Goal: Communication & Community: Participate in discussion

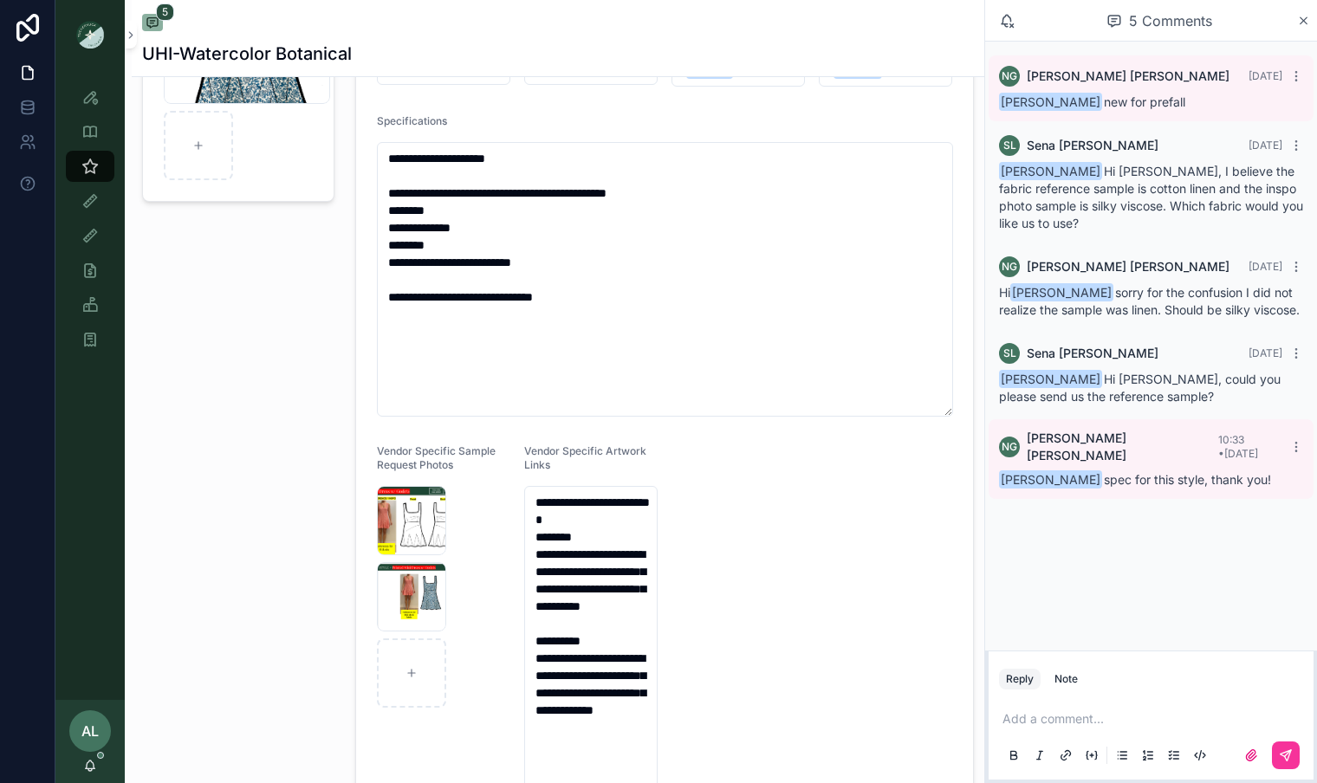
scroll to position [223, 0]
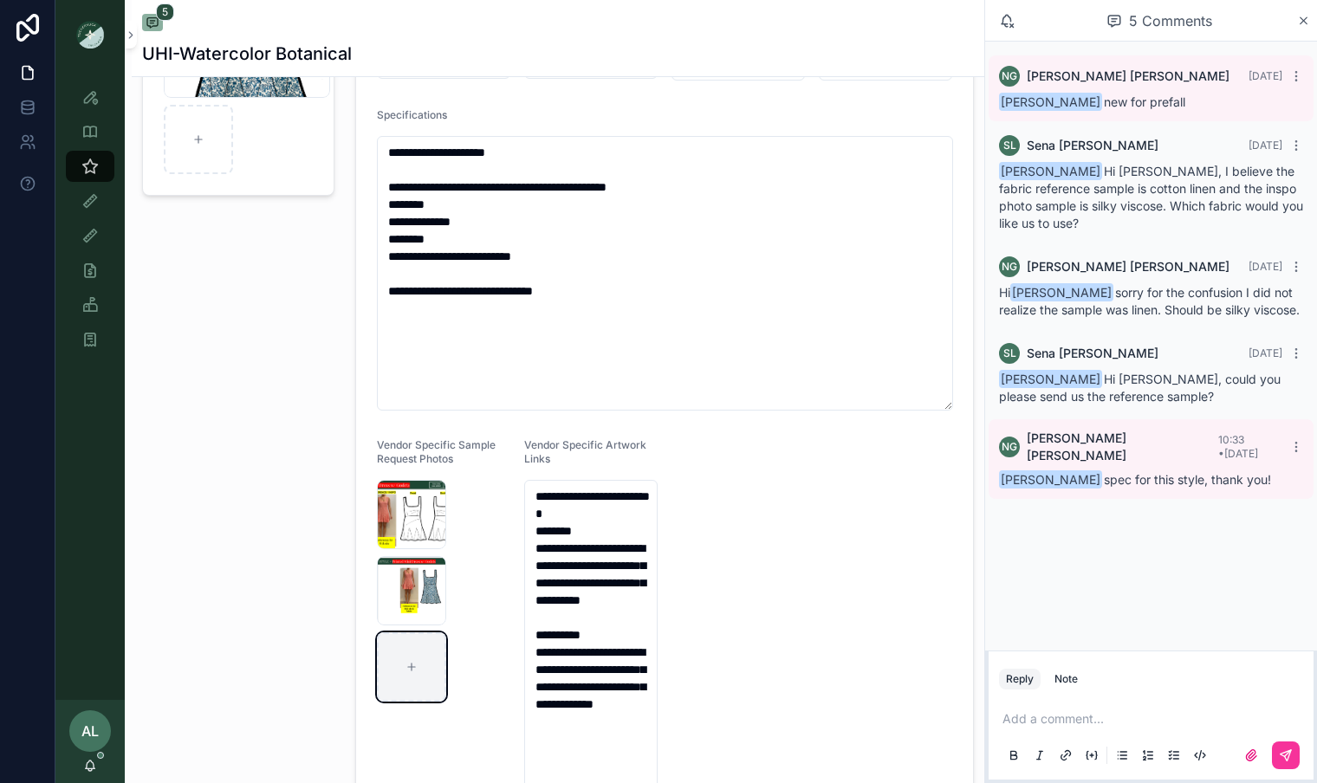
click at [406, 662] on icon "scrollable content" at bounding box center [412, 667] width 12 height 12
type input "**********"
click at [1061, 682] on div "Note" at bounding box center [1066, 679] width 23 height 14
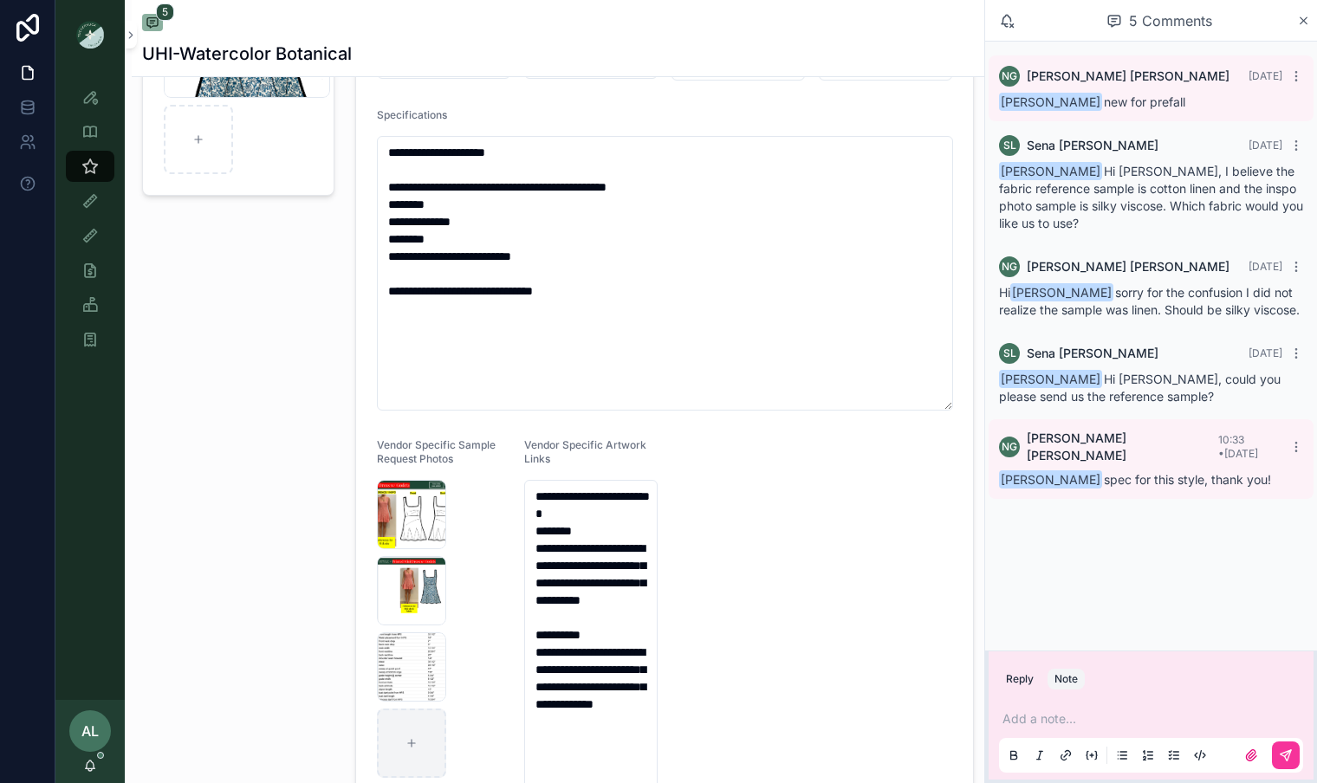
click at [1046, 709] on div "Add a note..." at bounding box center [1151, 736] width 304 height 73
click at [1039, 718] on p "scrollable content" at bounding box center [1155, 719] width 304 height 17
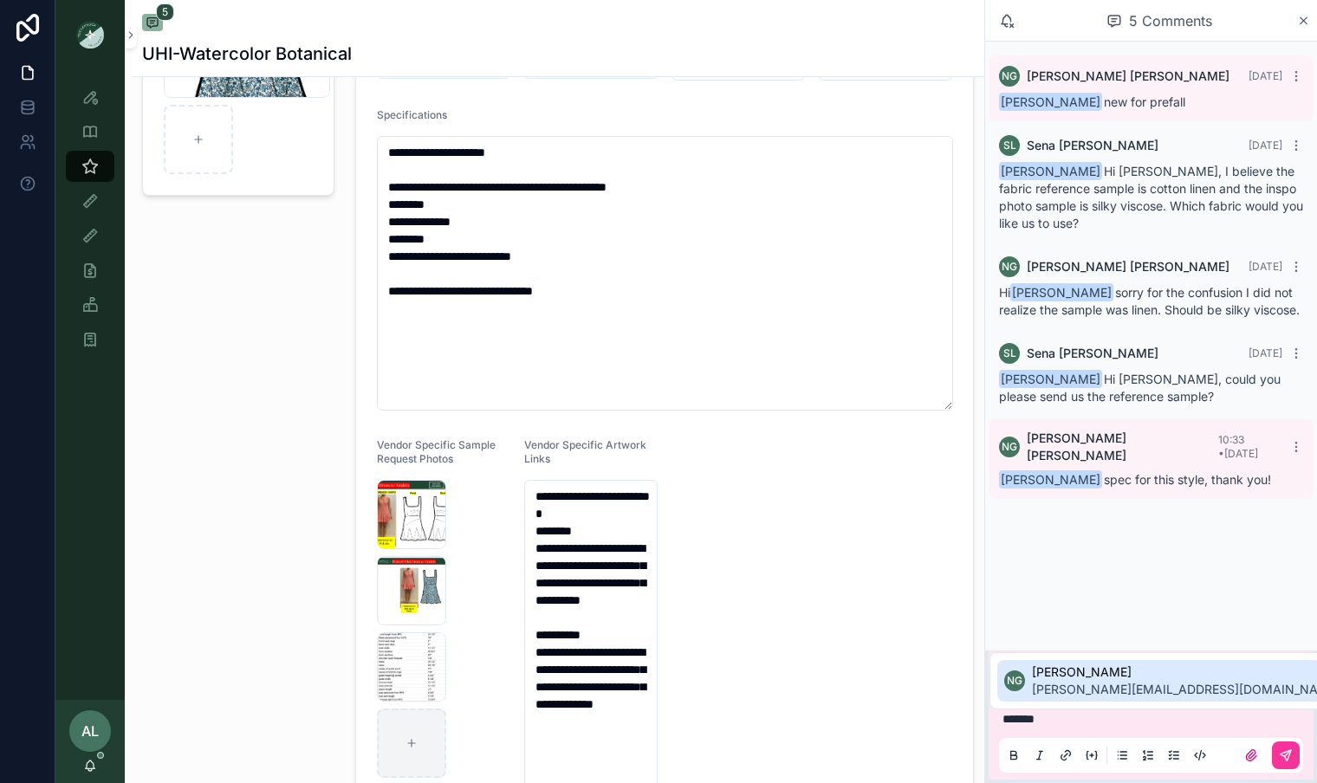
click at [1058, 685] on span "[PERSON_NAME][EMAIL_ADDRESS][DOMAIN_NAME]" at bounding box center [1186, 689] width 309 height 17
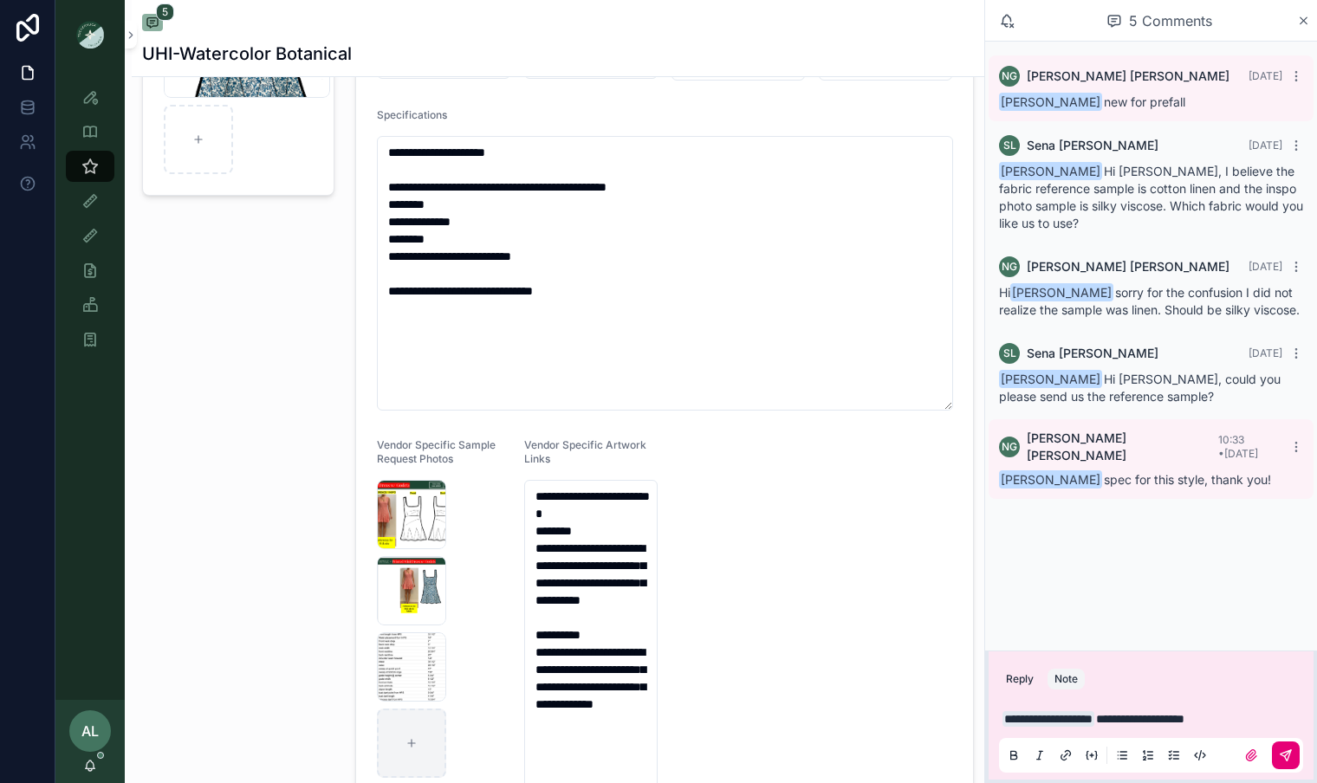
click at [1292, 757] on icon "scrollable content" at bounding box center [1286, 756] width 14 height 14
